Goal: Task Accomplishment & Management: Use online tool/utility

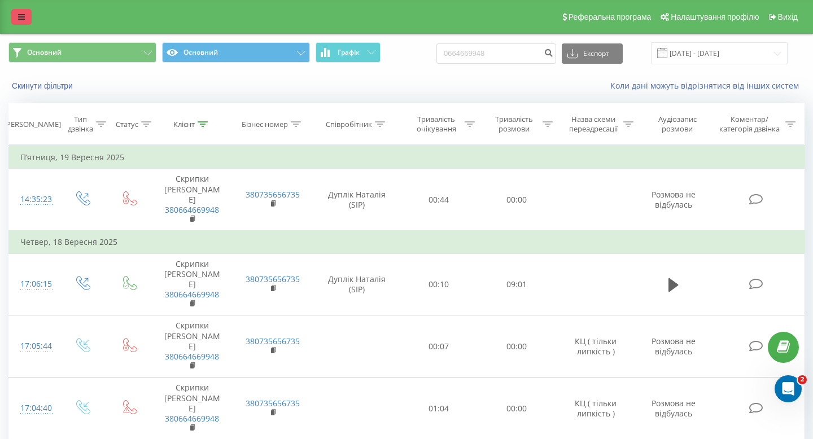
click at [17, 11] on link at bounding box center [21, 17] width 20 height 16
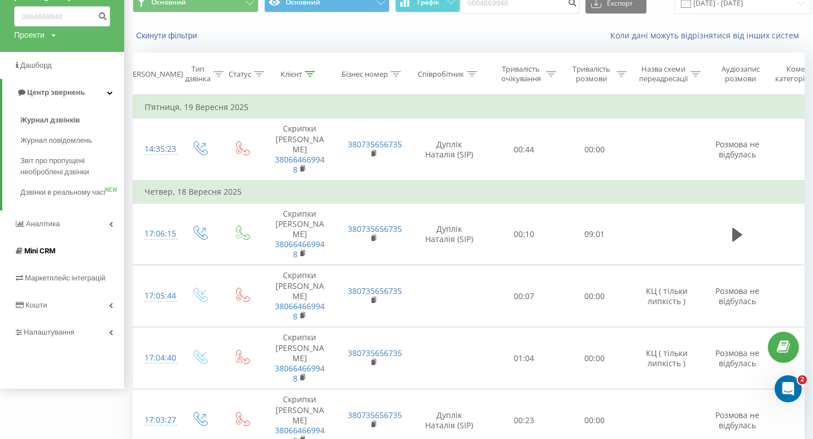
scroll to position [51, 0]
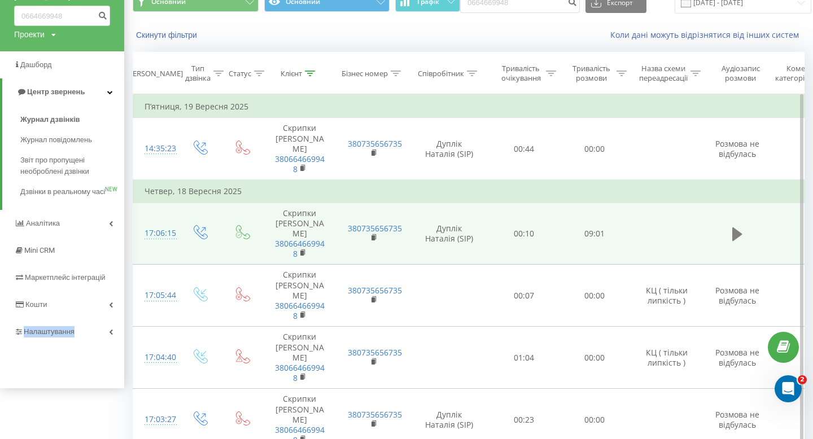
click at [735, 233] on icon at bounding box center [737, 235] width 10 height 14
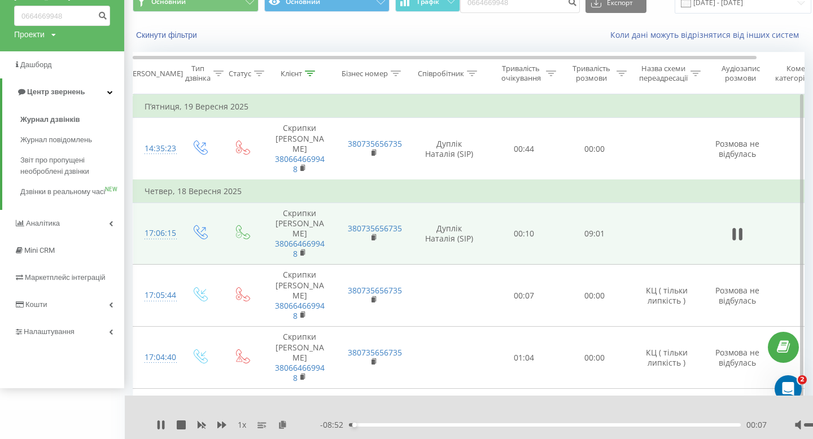
click at [131, 47] on div "Скинути фільтри Коли дані можуть відрізнятися вiд інших систем" at bounding box center [469, 34] width 688 height 27
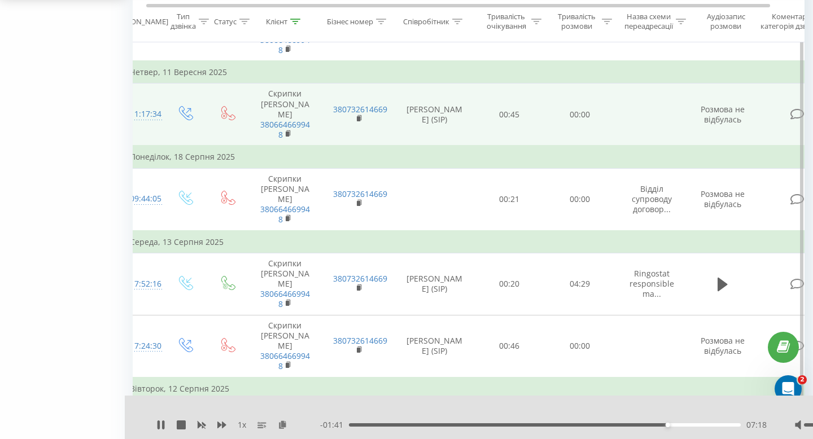
scroll to position [0, 0]
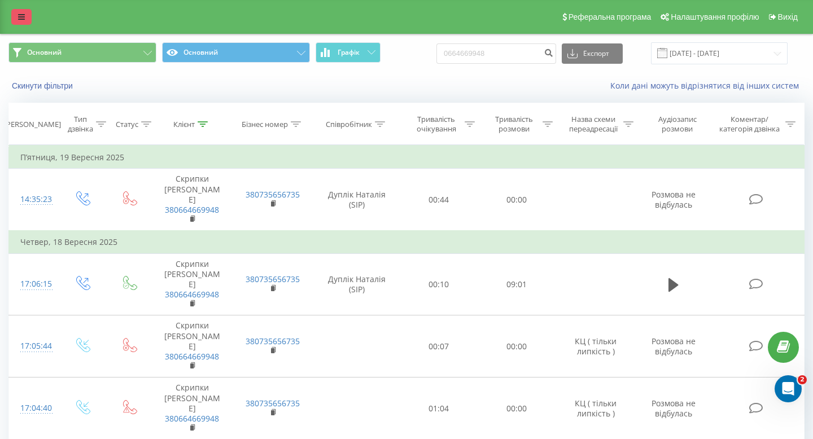
click at [25, 20] on link at bounding box center [21, 17] width 20 height 16
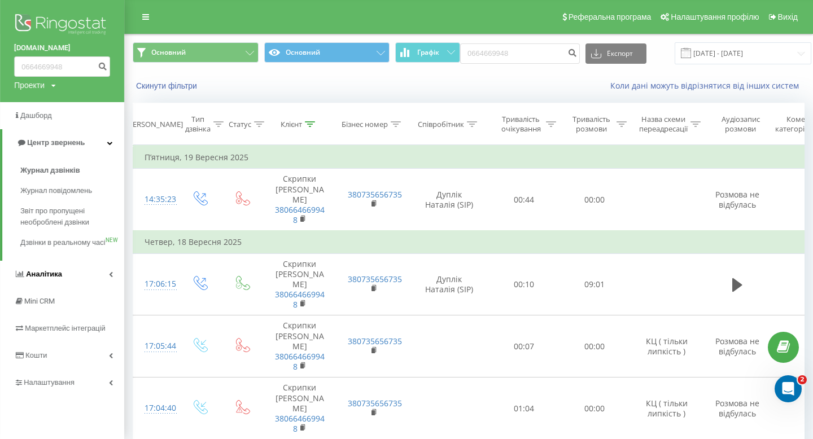
click at [98, 288] on link "Аналiтика" at bounding box center [62, 274] width 124 height 27
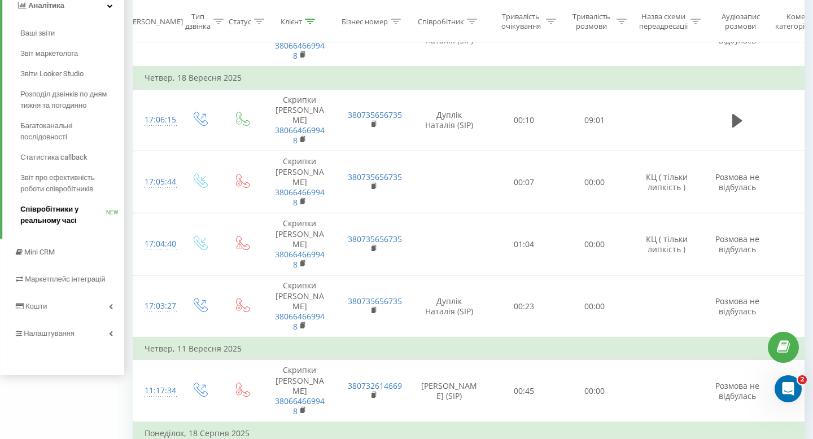
scroll to position [170, 0]
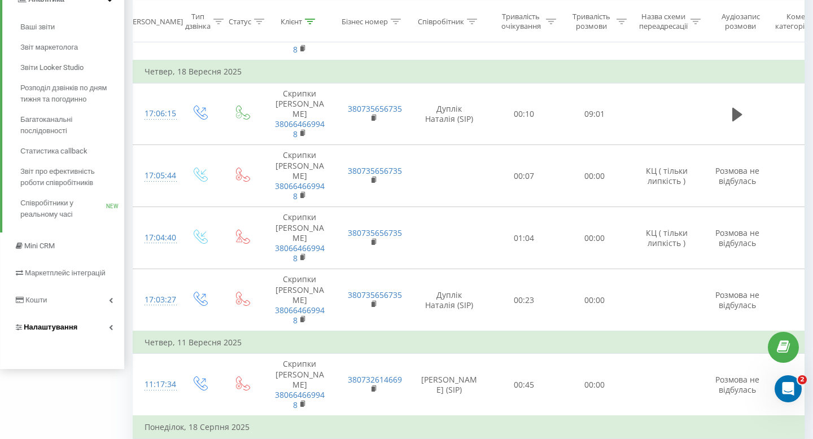
click at [103, 327] on link "Налаштування" at bounding box center [62, 327] width 124 height 27
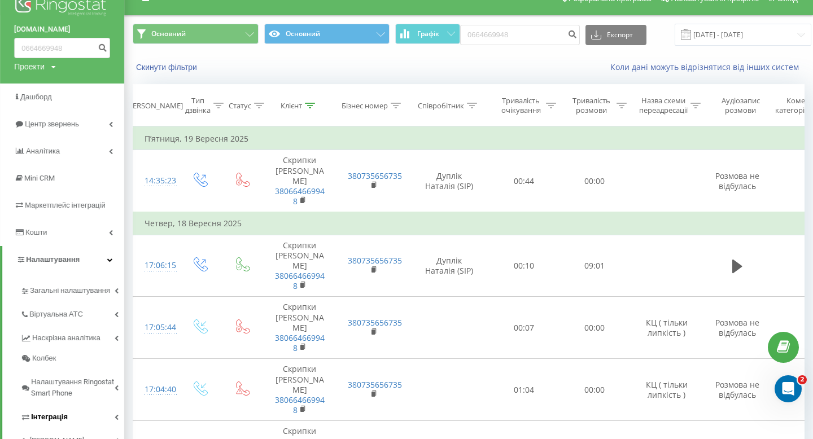
scroll to position [41, 0]
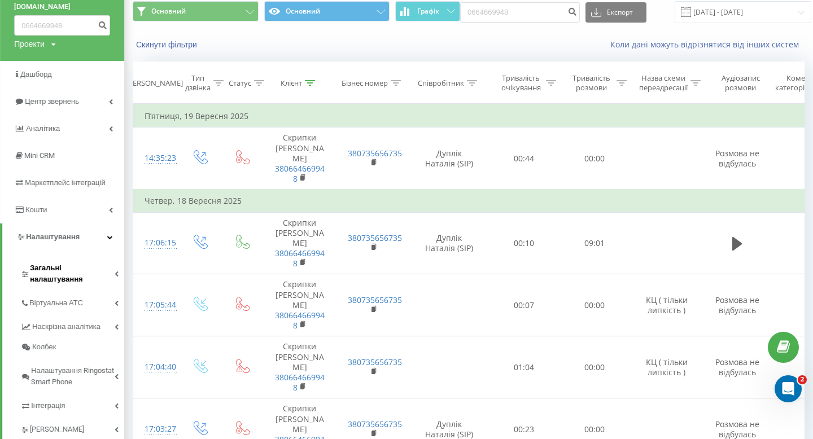
click at [71, 268] on span "Загальні налаштування" at bounding box center [72, 274] width 85 height 23
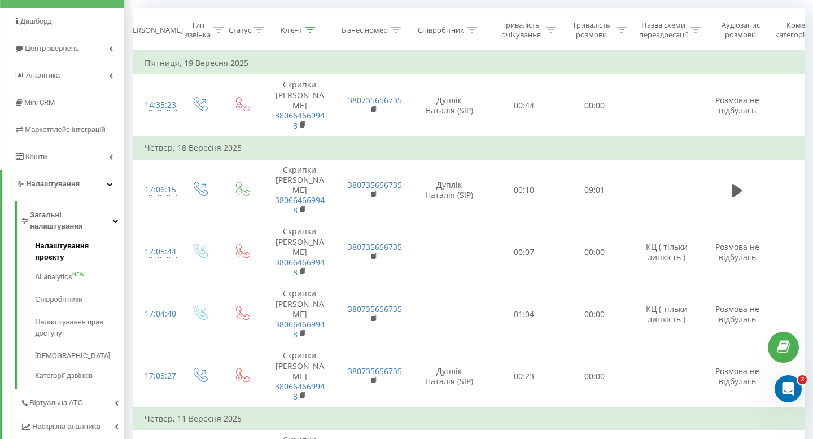
scroll to position [99, 0]
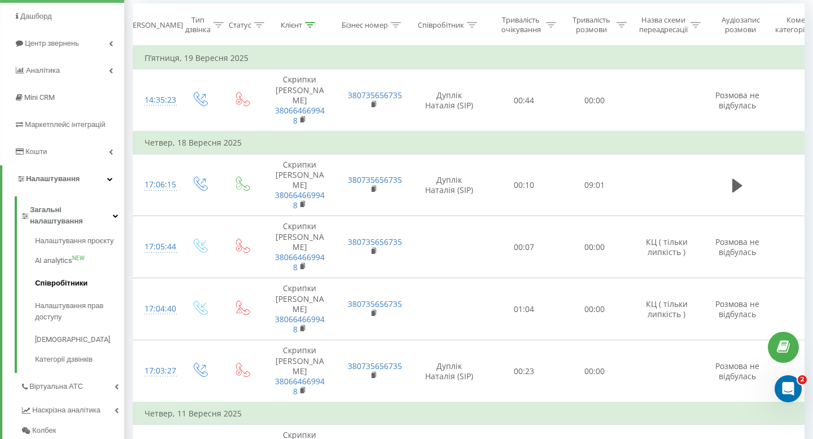
click at [70, 278] on span "Співробітники" at bounding box center [61, 283] width 53 height 11
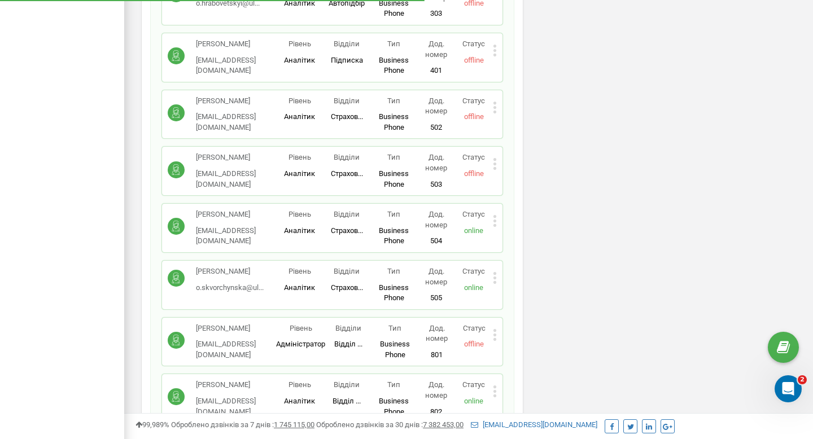
scroll to position [988, 0]
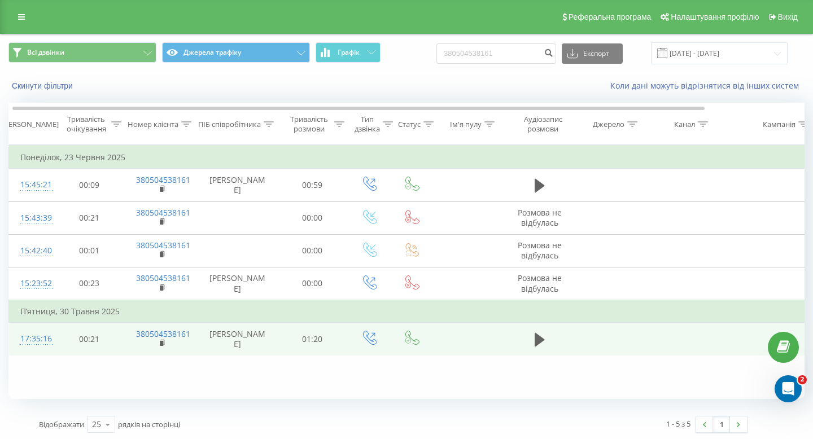
scroll to position [0, 5]
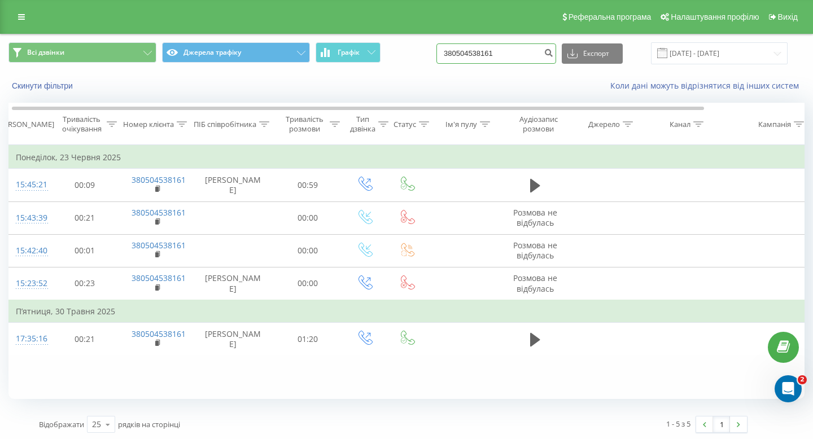
click at [508, 56] on input "380504538161" at bounding box center [496, 53] width 120 height 20
click at [506, 56] on input "380504538161" at bounding box center [496, 53] width 120 height 20
click at [487, 63] on form at bounding box center [496, 53] width 120 height 20
click at [486, 55] on input at bounding box center [496, 53] width 120 height 20
paste input "0664669948"
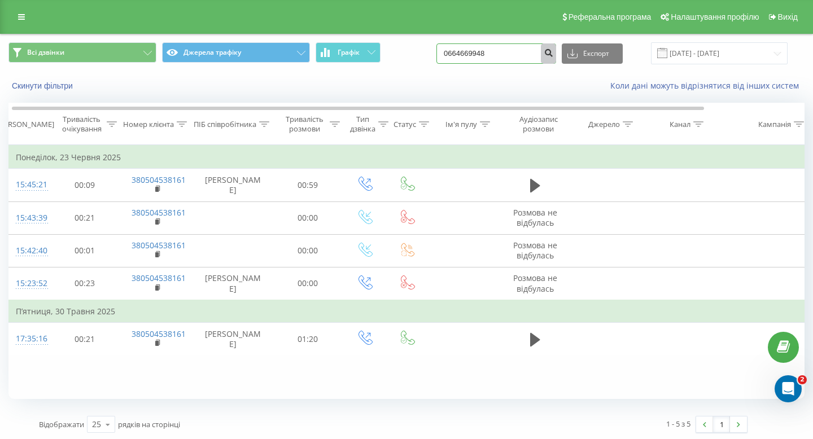
type input "0664669948"
click at [553, 54] on icon "submit" at bounding box center [549, 51] width 10 height 7
